Goal: Transaction & Acquisition: Purchase product/service

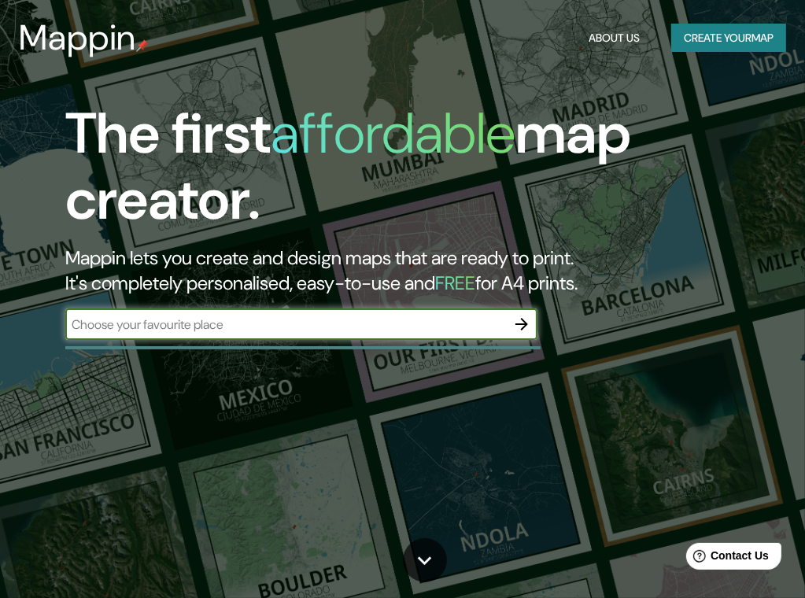
click at [526, 323] on icon "button" at bounding box center [521, 324] width 13 height 13
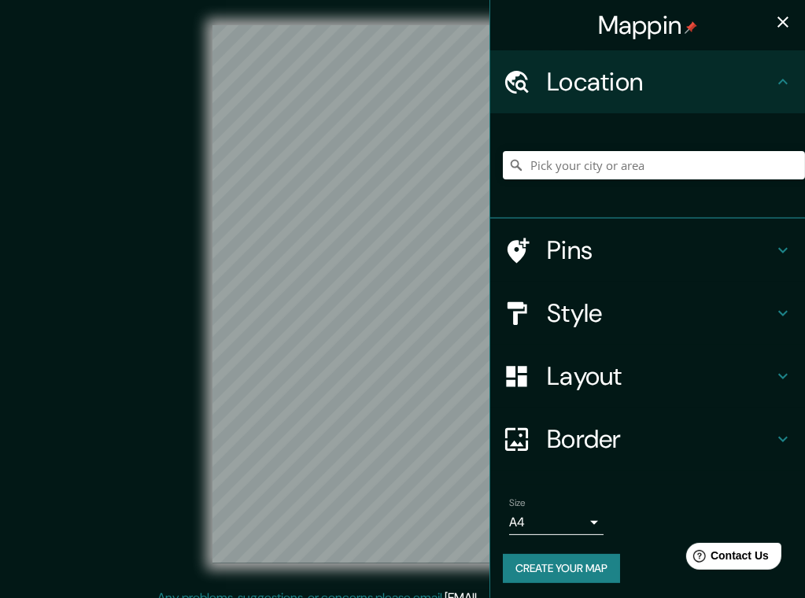
click at [648, 181] on div at bounding box center [654, 165] width 302 height 79
click at [642, 167] on input "Pick your city or area" at bounding box center [654, 165] width 302 height 28
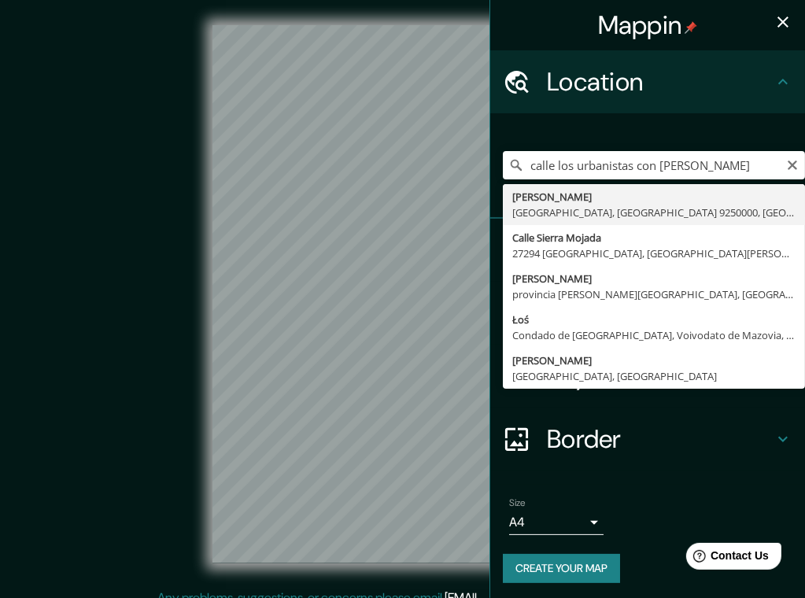
type input "[PERSON_NAME], [GEOGRAPHIC_DATA], [GEOGRAPHIC_DATA] 9250000, [GEOGRAPHIC_DATA]"
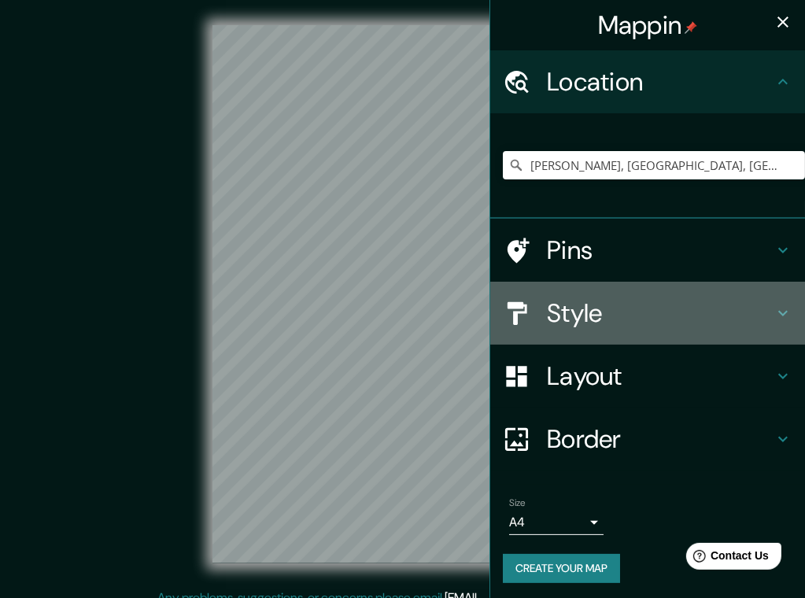
click at [636, 323] on h4 "Style" at bounding box center [660, 312] width 227 height 31
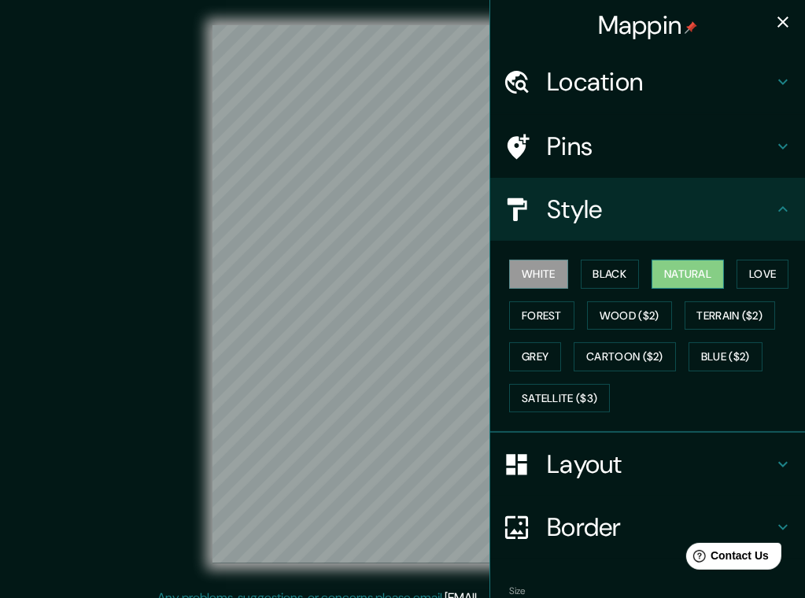
click at [692, 271] on button "Natural" at bounding box center [688, 274] width 72 height 29
click at [482, 260] on div "Mappin Location René Olivares Becerra, Maipú, Región Metropolitana de Santiago …" at bounding box center [402, 307] width 805 height 614
click at [585, 270] on button "Black" at bounding box center [610, 274] width 59 height 29
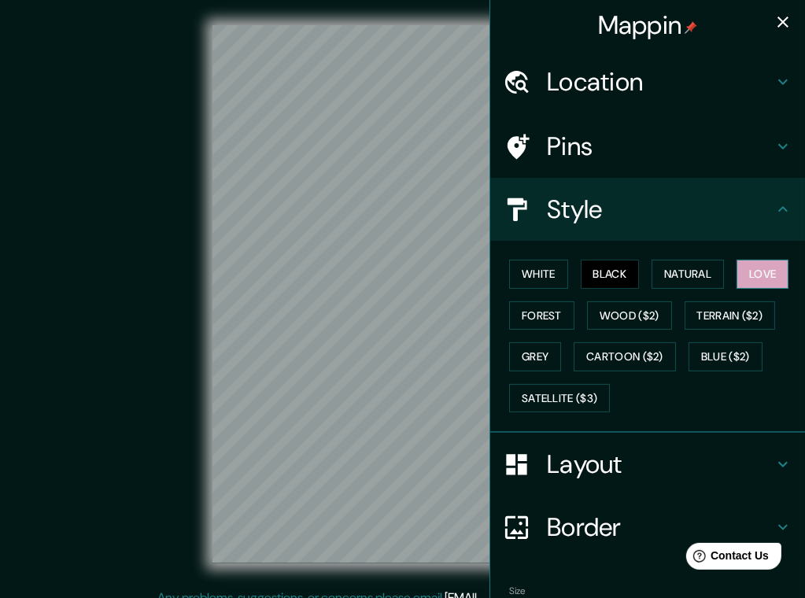
click at [765, 276] on button "Love" at bounding box center [763, 274] width 52 height 29
click at [537, 313] on button "Forest" at bounding box center [541, 315] width 65 height 29
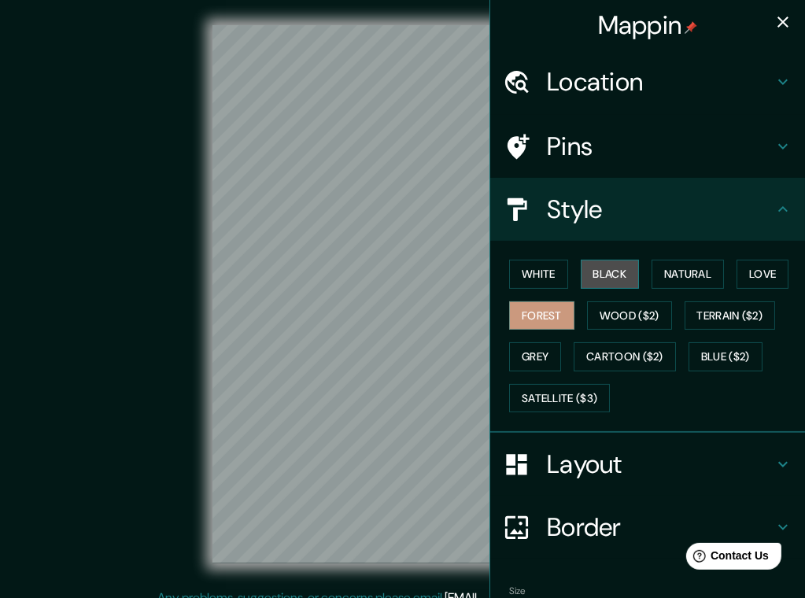
click at [608, 279] on button "Black" at bounding box center [610, 274] width 59 height 29
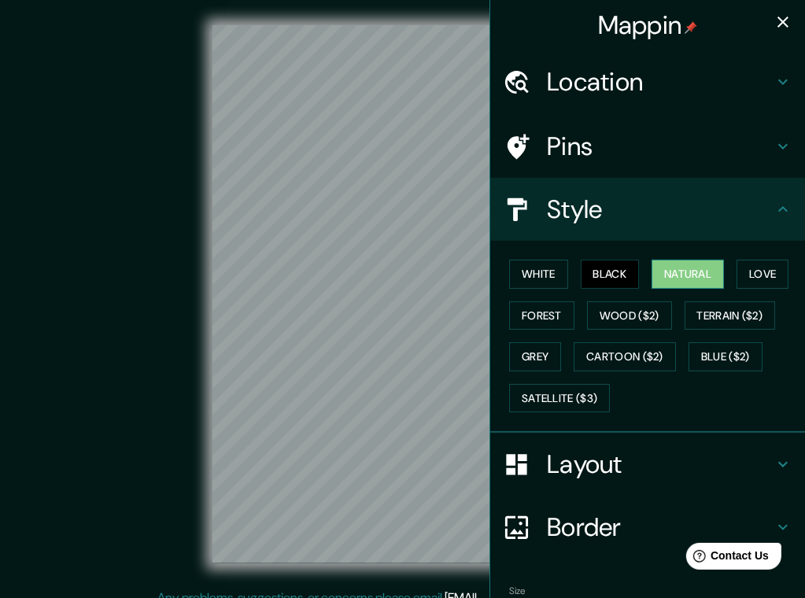
click at [663, 274] on button "Natural" at bounding box center [688, 274] width 72 height 29
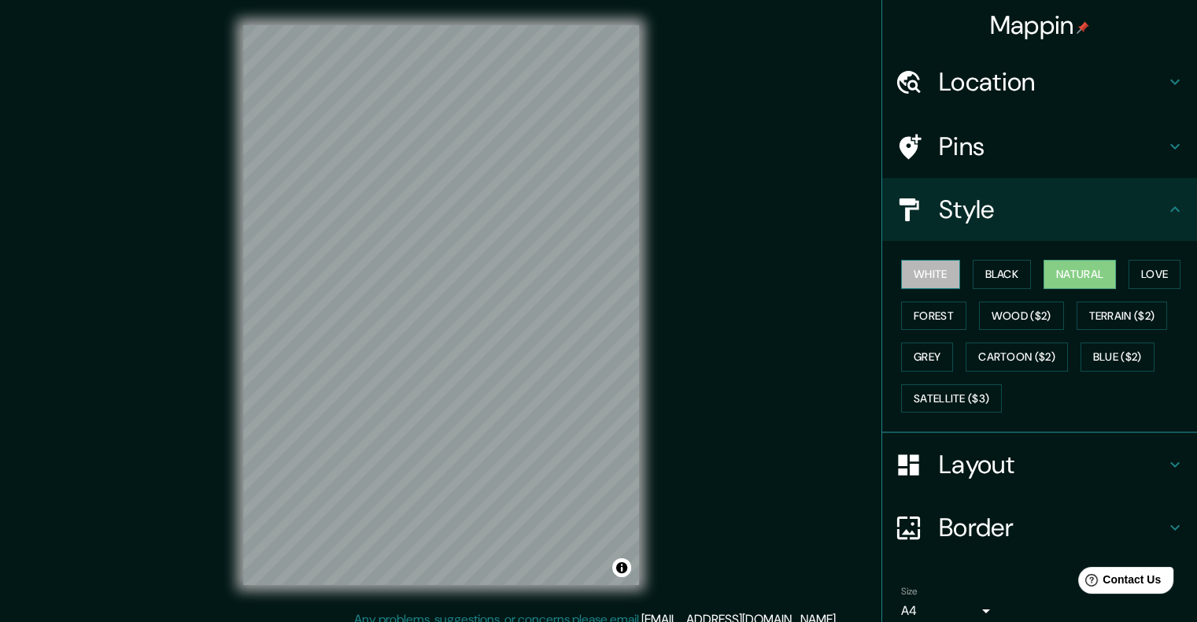
click at [816, 275] on button "White" at bounding box center [930, 274] width 59 height 29
click at [816, 266] on button "Black" at bounding box center [1002, 274] width 59 height 29
click at [816, 277] on button "Natural" at bounding box center [1079, 274] width 72 height 29
click at [816, 272] on button "Love" at bounding box center [1154, 274] width 52 height 29
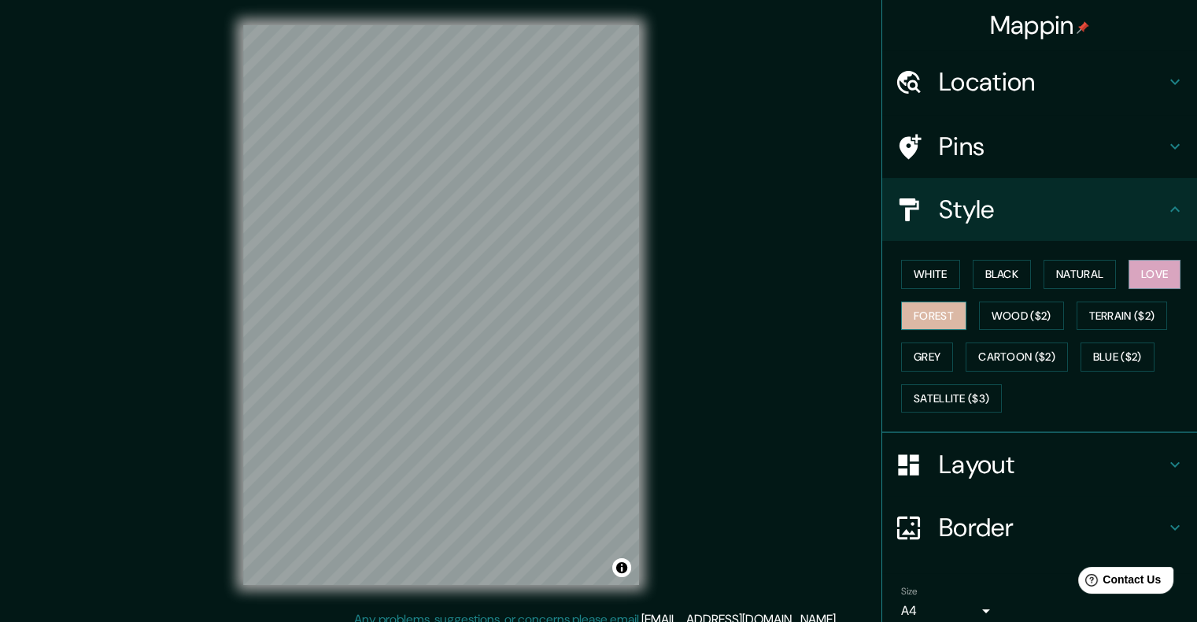
click at [816, 313] on button "Forest" at bounding box center [933, 315] width 65 height 29
click at [816, 316] on button "Terrain ($2)" at bounding box center [1121, 315] width 91 height 29
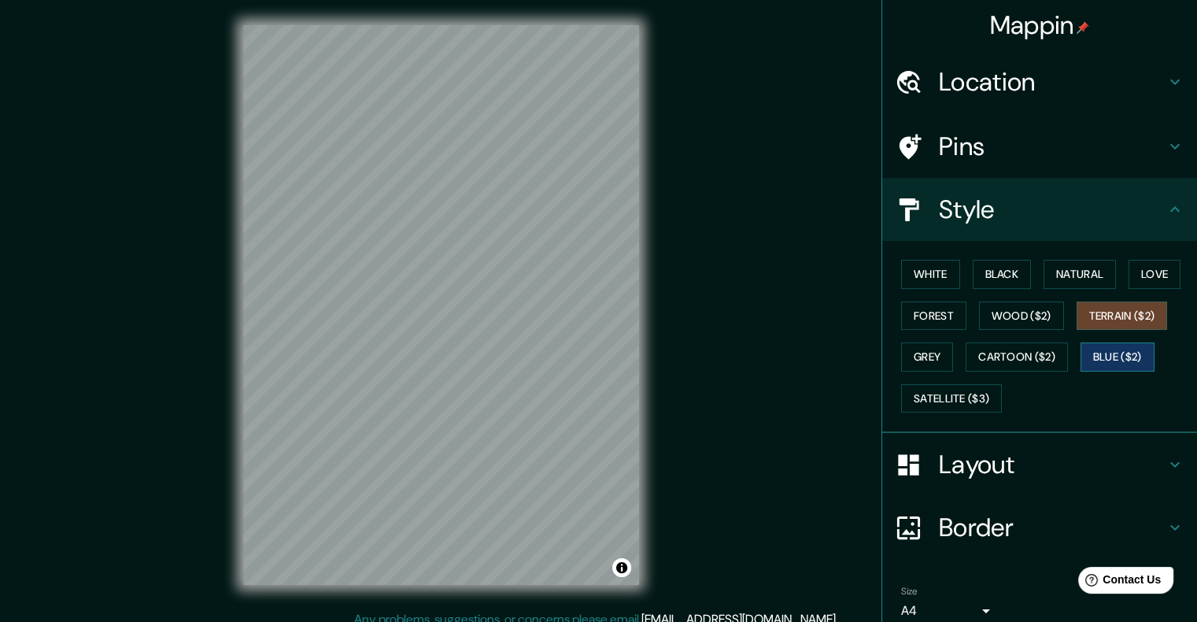
click at [816, 347] on button "Blue ($2)" at bounding box center [1117, 356] width 74 height 29
click at [816, 354] on button "Cartoon ($2)" at bounding box center [1017, 356] width 102 height 29
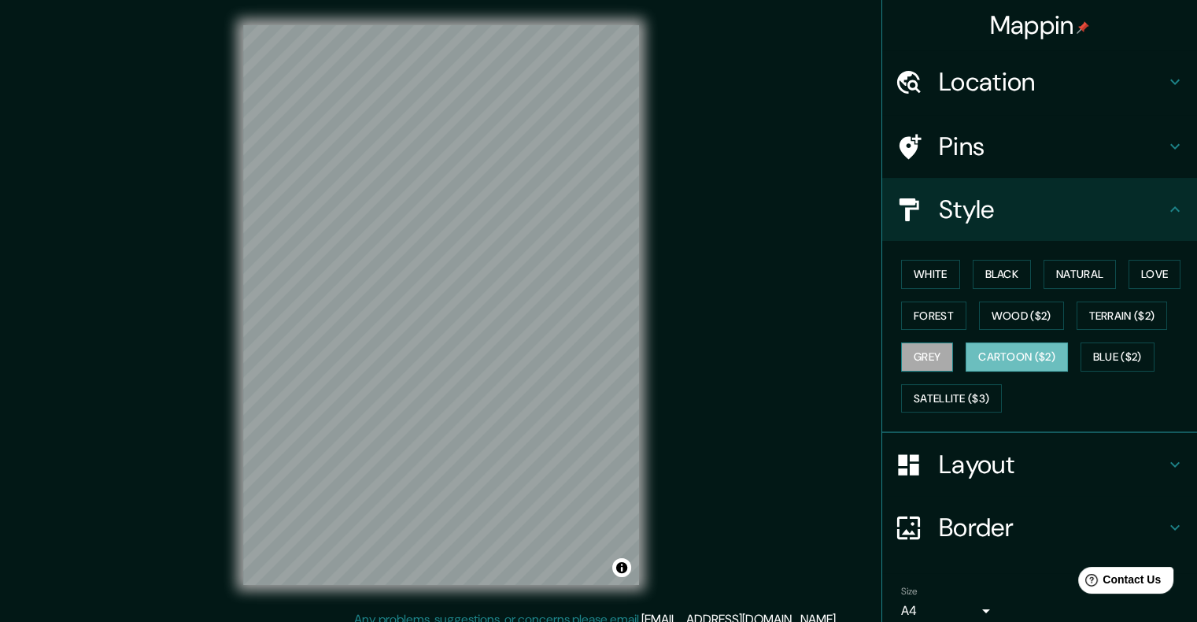
click at [816, 352] on button "Grey" at bounding box center [927, 356] width 52 height 29
click at [816, 354] on button "Cartoon ($2)" at bounding box center [1017, 356] width 102 height 29
click at [816, 367] on button "Blue ($2)" at bounding box center [1117, 356] width 74 height 29
click at [816, 366] on button "Grey" at bounding box center [927, 356] width 52 height 29
click at [816, 314] on button "Forest" at bounding box center [933, 315] width 65 height 29
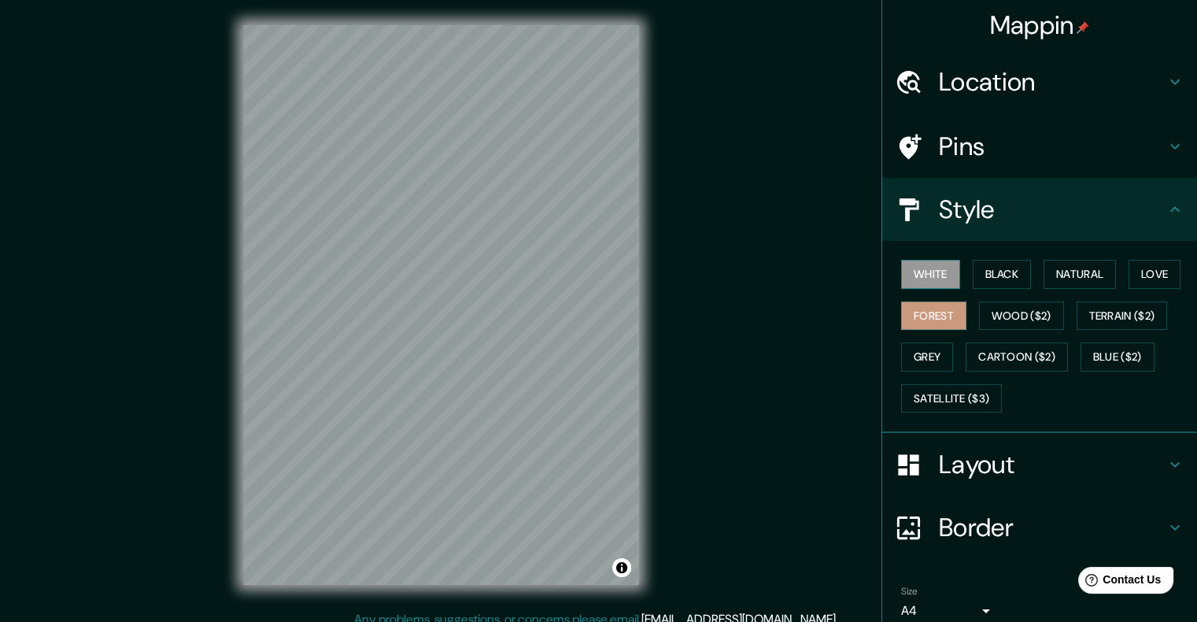
click at [816, 271] on button "White" at bounding box center [930, 274] width 59 height 29
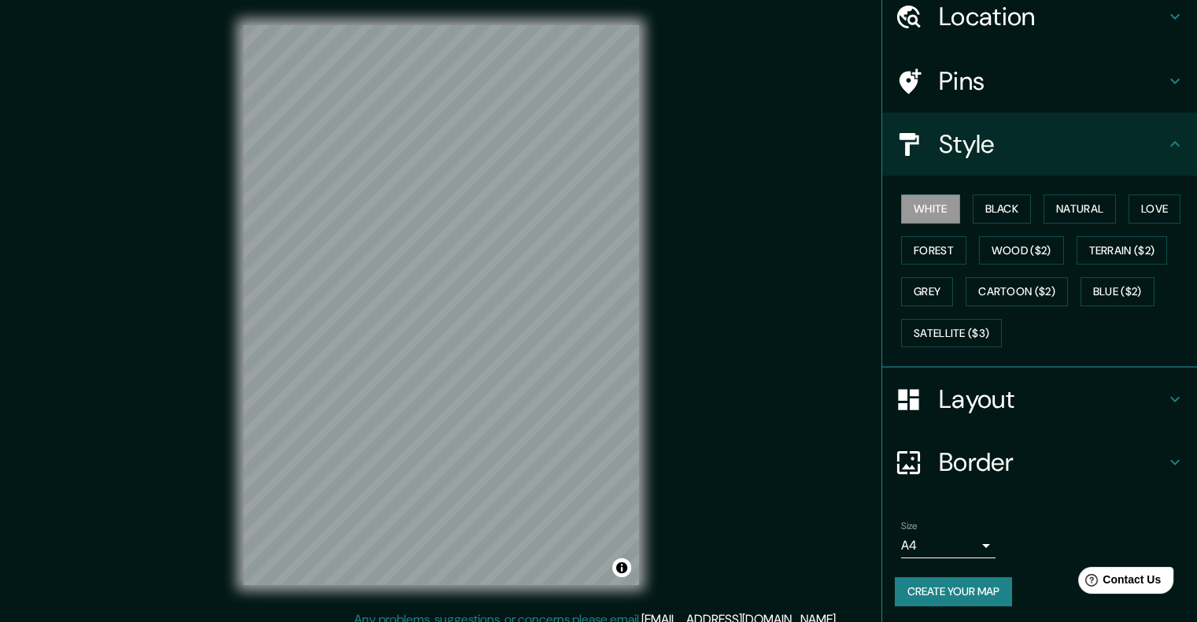
click at [816, 590] on button "Create your map" at bounding box center [953, 591] width 117 height 29
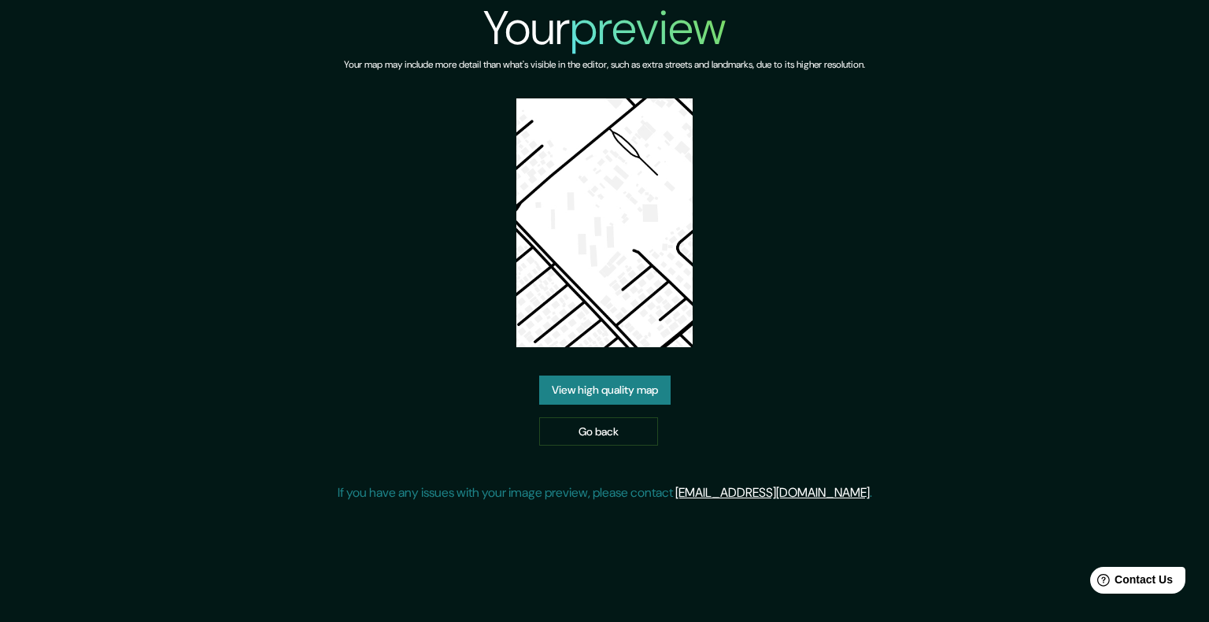
click at [652, 396] on link "View high quality map" at bounding box center [604, 389] width 131 height 29
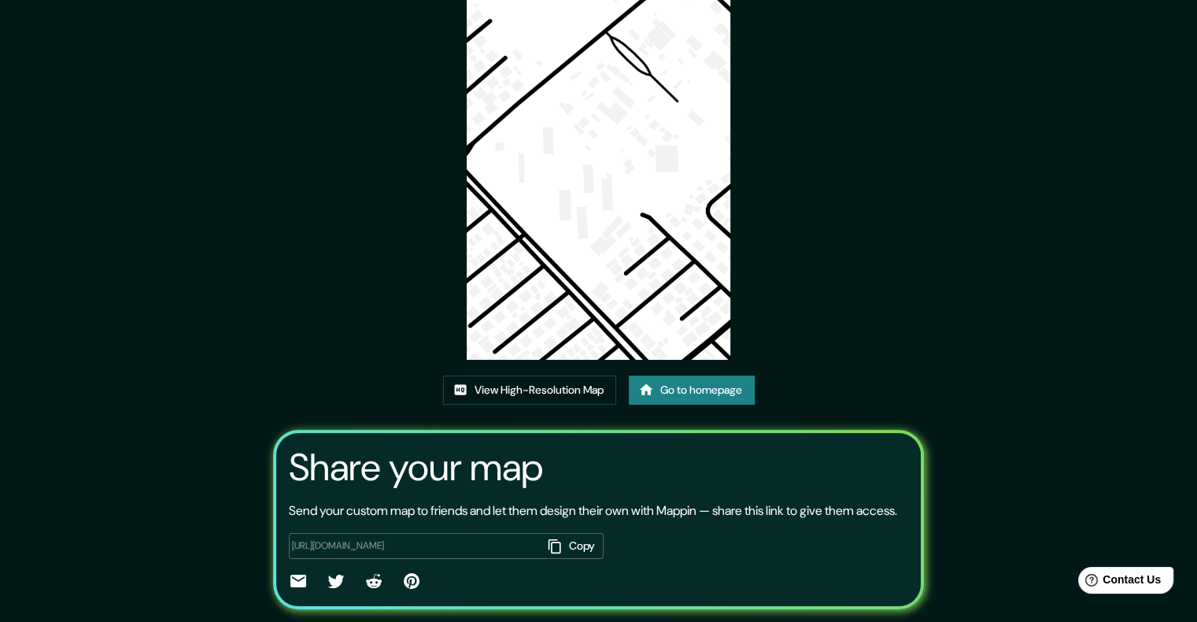
scroll to position [145, 0]
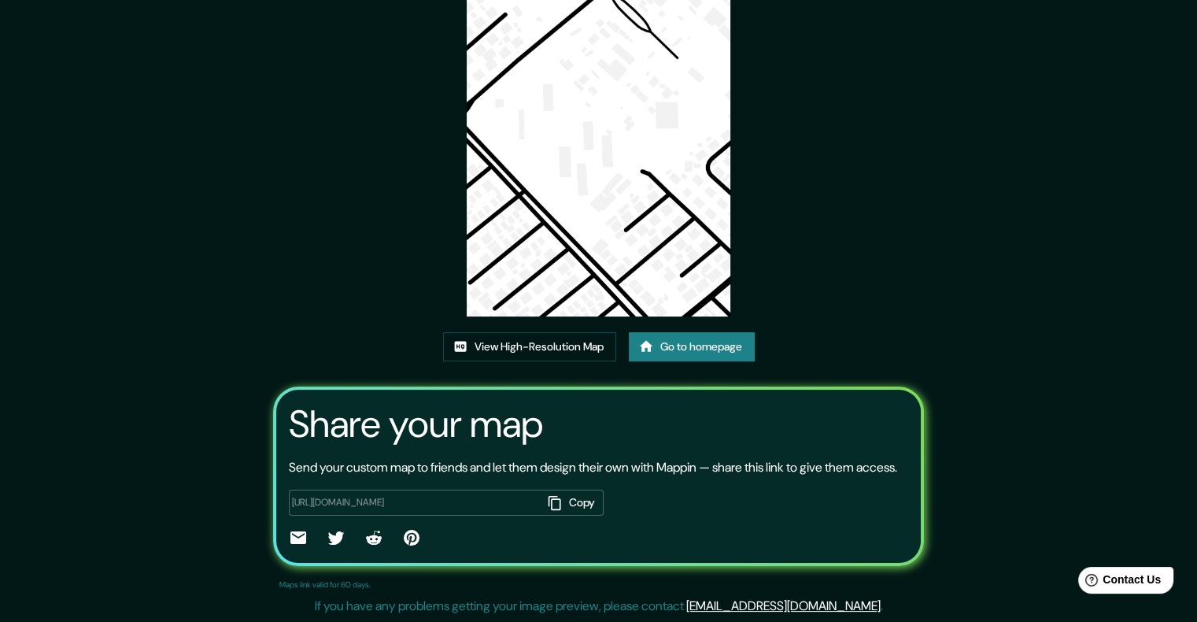
click at [559, 499] on button "Copy" at bounding box center [572, 502] width 61 height 26
click at [554, 332] on link "View High-Resolution Map" at bounding box center [529, 346] width 173 height 29
click at [205, 460] on div "This map was created with Mappin View High-Resolution Map Go to homepage Share …" at bounding box center [598, 248] width 1197 height 748
